Goal: Check status

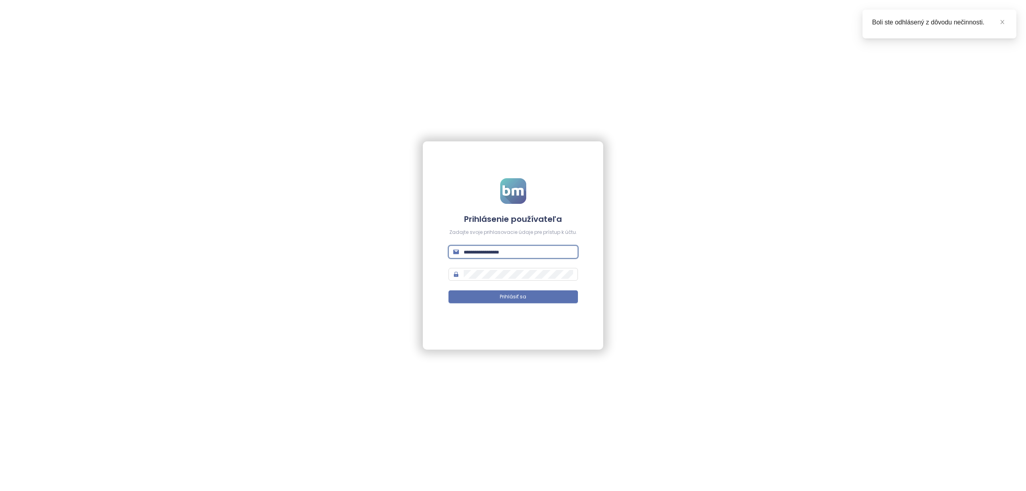
type input "**********"
click at [513, 297] on button "Prihlásiť sa" at bounding box center [513, 297] width 129 height 13
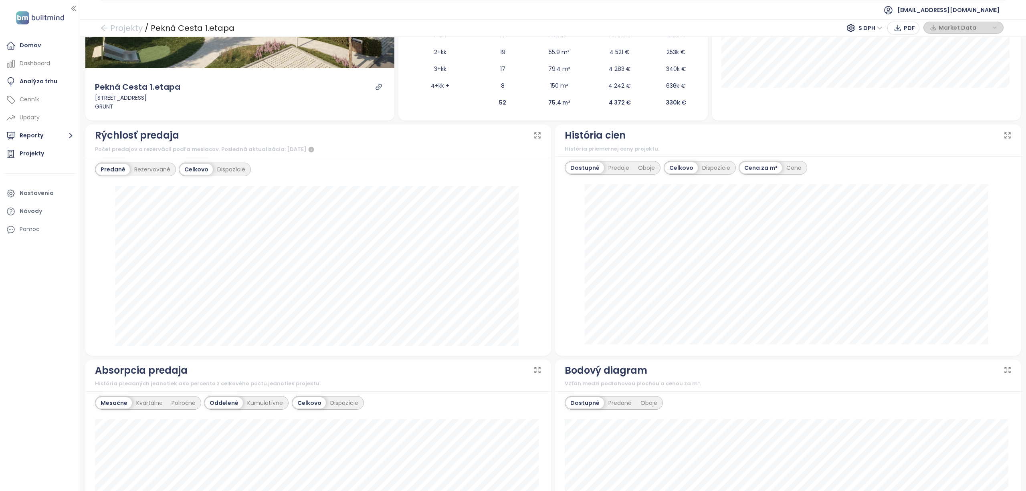
scroll to position [174, 0]
click at [231, 172] on div "Dispozície" at bounding box center [231, 169] width 37 height 11
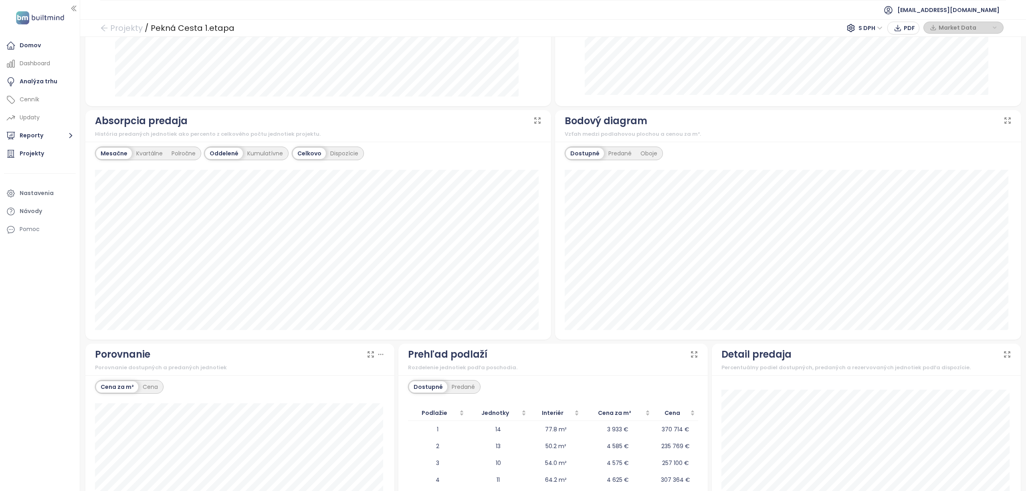
scroll to position [430, 0]
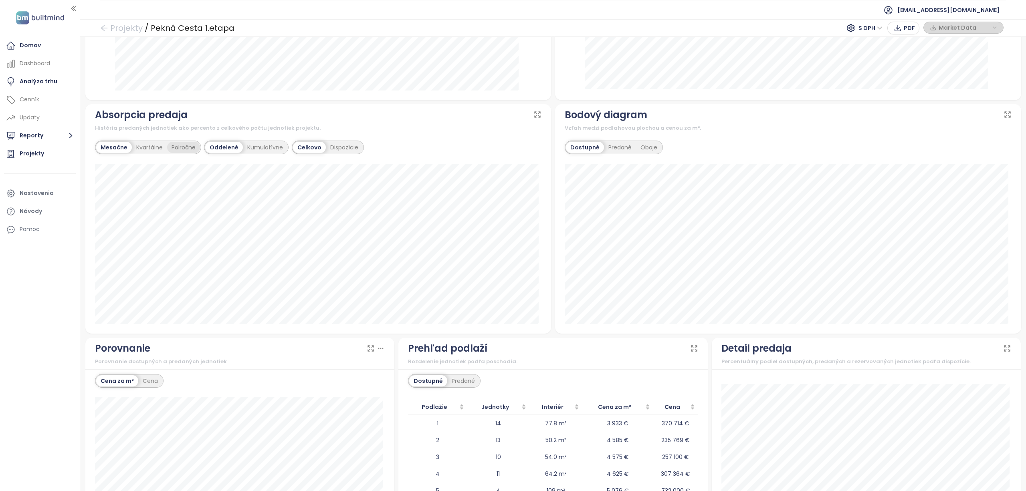
click at [179, 147] on div "Polročne" at bounding box center [183, 147] width 33 height 11
click at [269, 150] on div "Kumulatívne" at bounding box center [266, 149] width 44 height 11
click at [340, 150] on div "Dispozície" at bounding box center [345, 149] width 37 height 11
click at [224, 149] on div "Oddelené" at bounding box center [224, 149] width 36 height 11
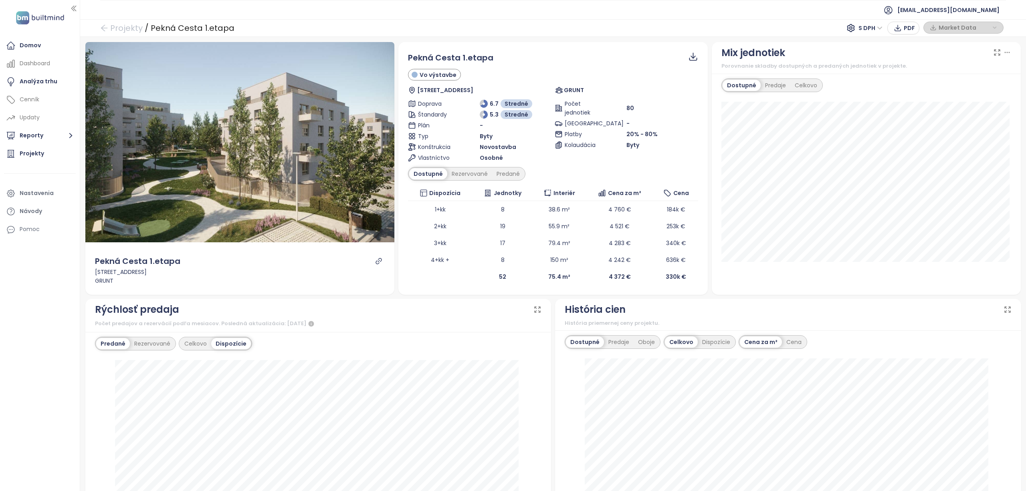
scroll to position [0, 0]
click at [497, 176] on div "Predané" at bounding box center [508, 173] width 32 height 11
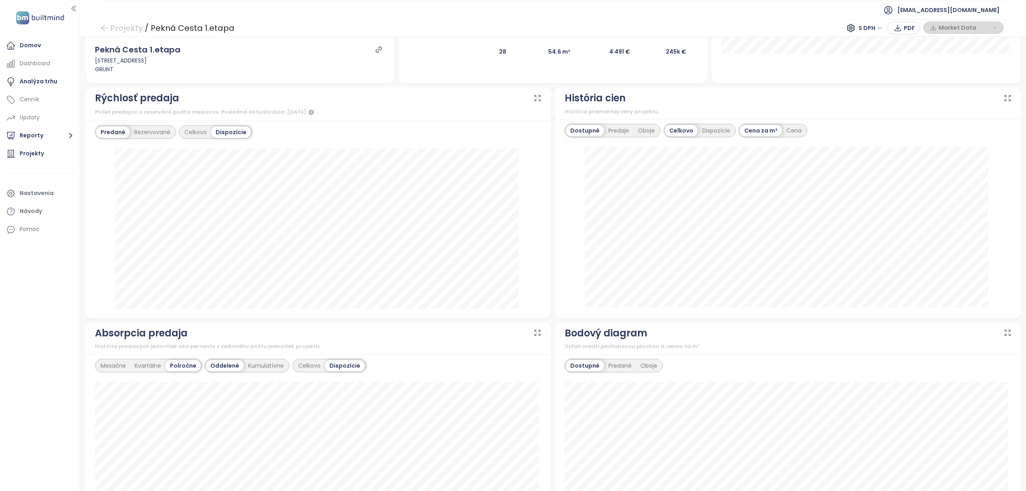
scroll to position [200, 0]
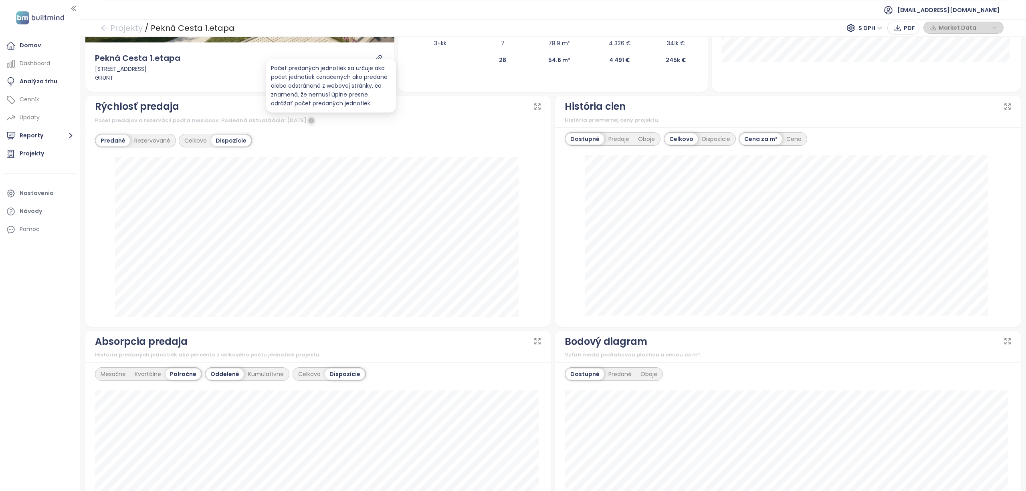
click at [314, 123] on icon "button" at bounding box center [311, 121] width 6 height 6
click at [152, 142] on div "Rezervované" at bounding box center [152, 140] width 45 height 11
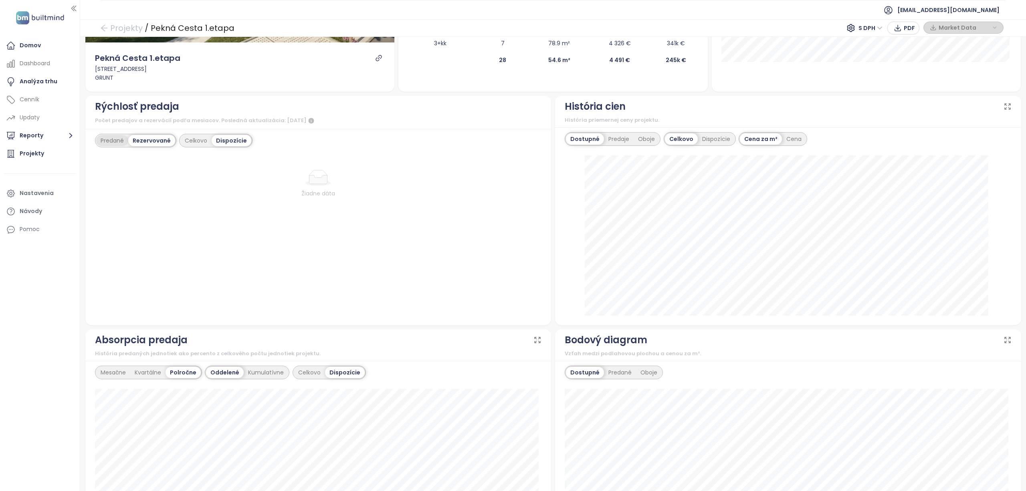
click at [112, 140] on div "Predané" at bounding box center [112, 140] width 32 height 11
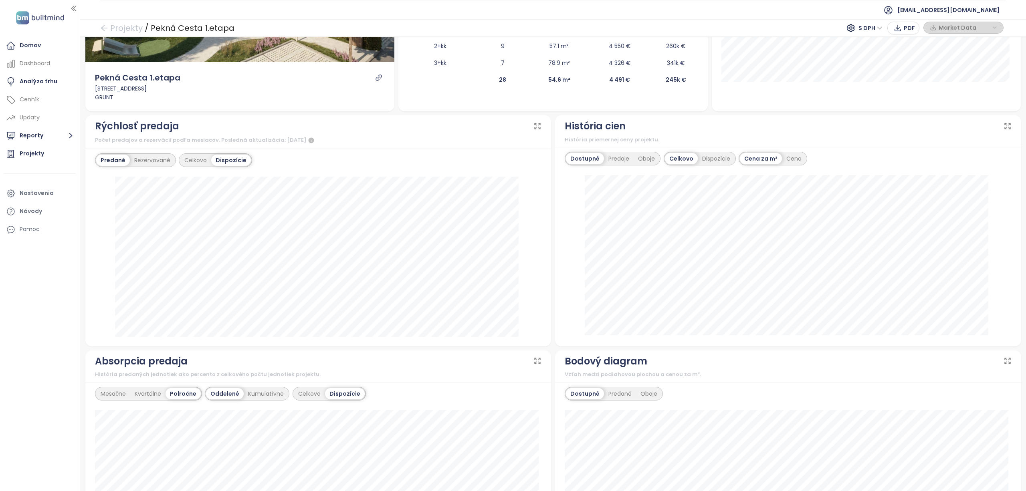
scroll to position [180, 0]
